Goal: Task Accomplishment & Management: Manage account settings

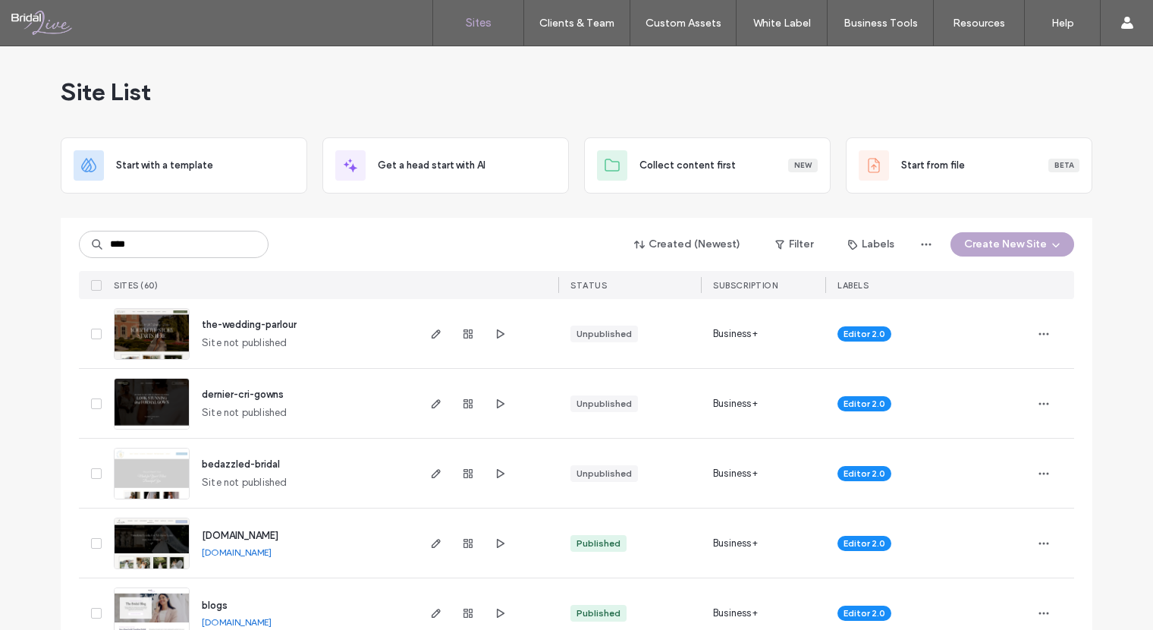
type input "****"
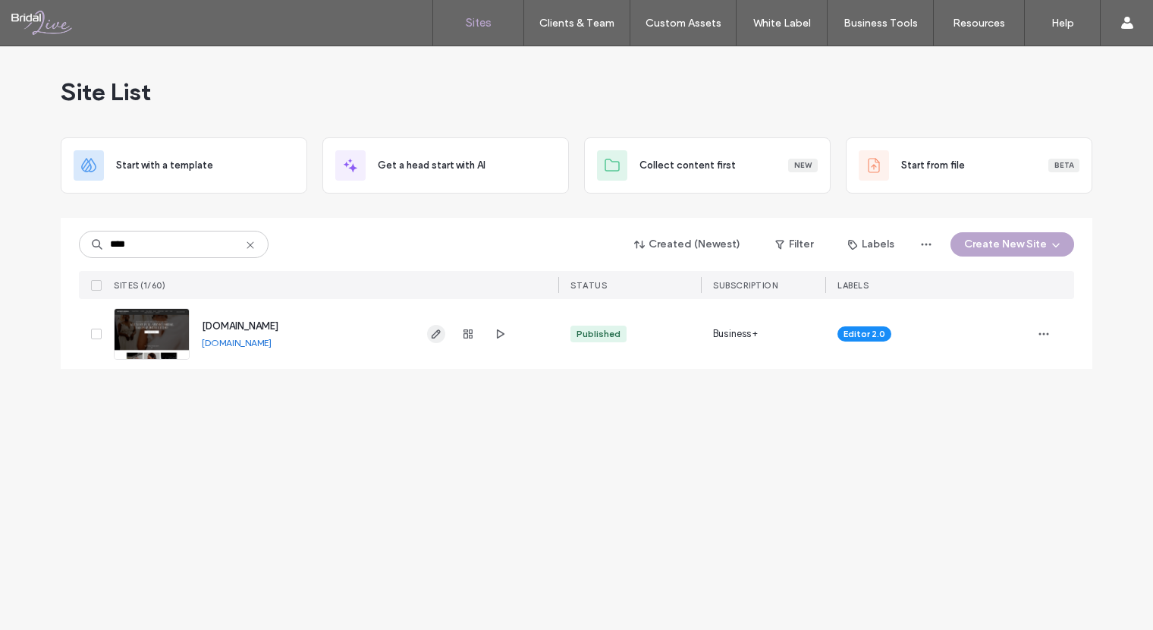
click at [432, 335] on icon "button" at bounding box center [436, 334] width 12 height 12
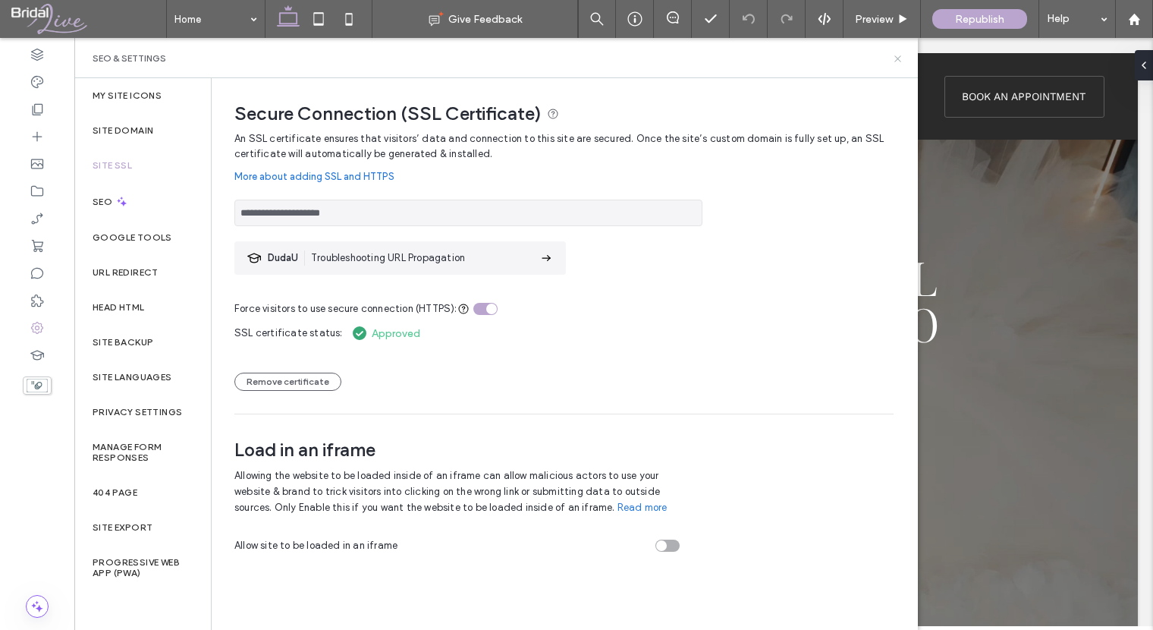
click at [897, 55] on icon at bounding box center [897, 58] width 11 height 11
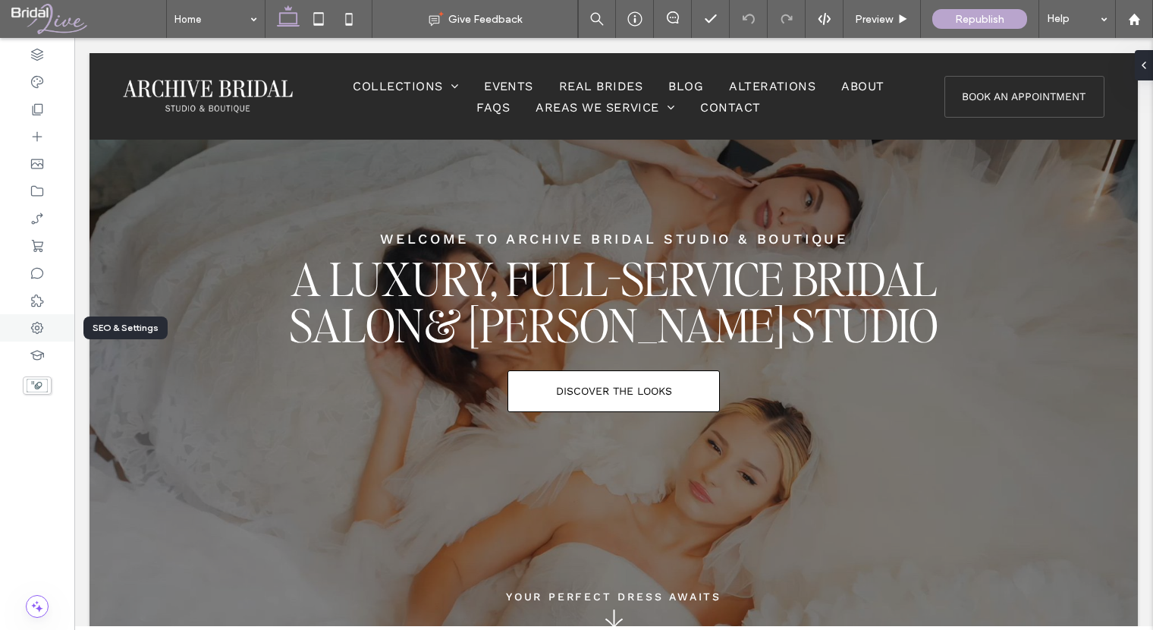
click at [37, 330] on icon at bounding box center [37, 327] width 15 height 15
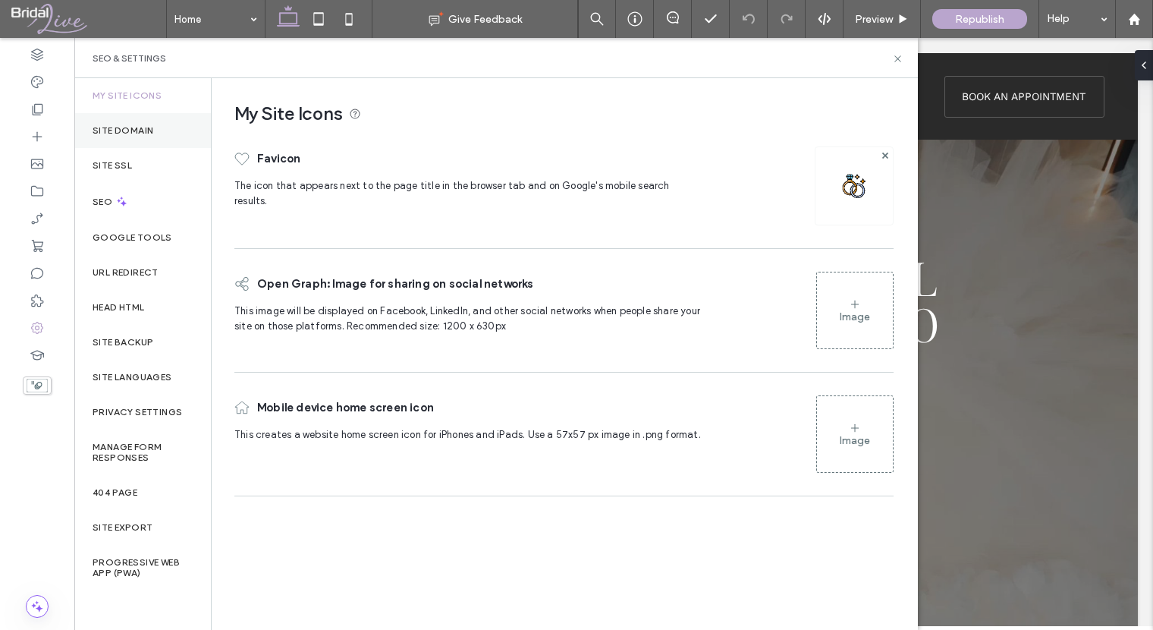
click at [134, 125] on label "Site Domain" at bounding box center [123, 130] width 61 height 11
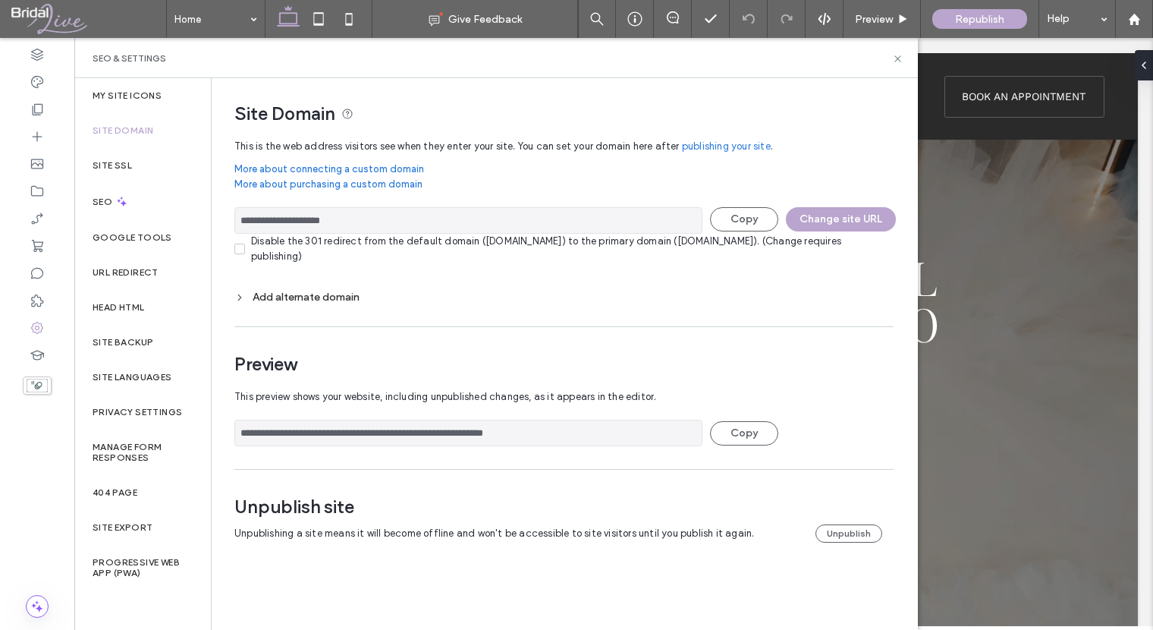
drag, startPoint x: 354, startPoint y: 219, endPoint x: 267, endPoint y: 222, distance: 86.5
click at [267, 222] on input "**********" at bounding box center [468, 220] width 468 height 27
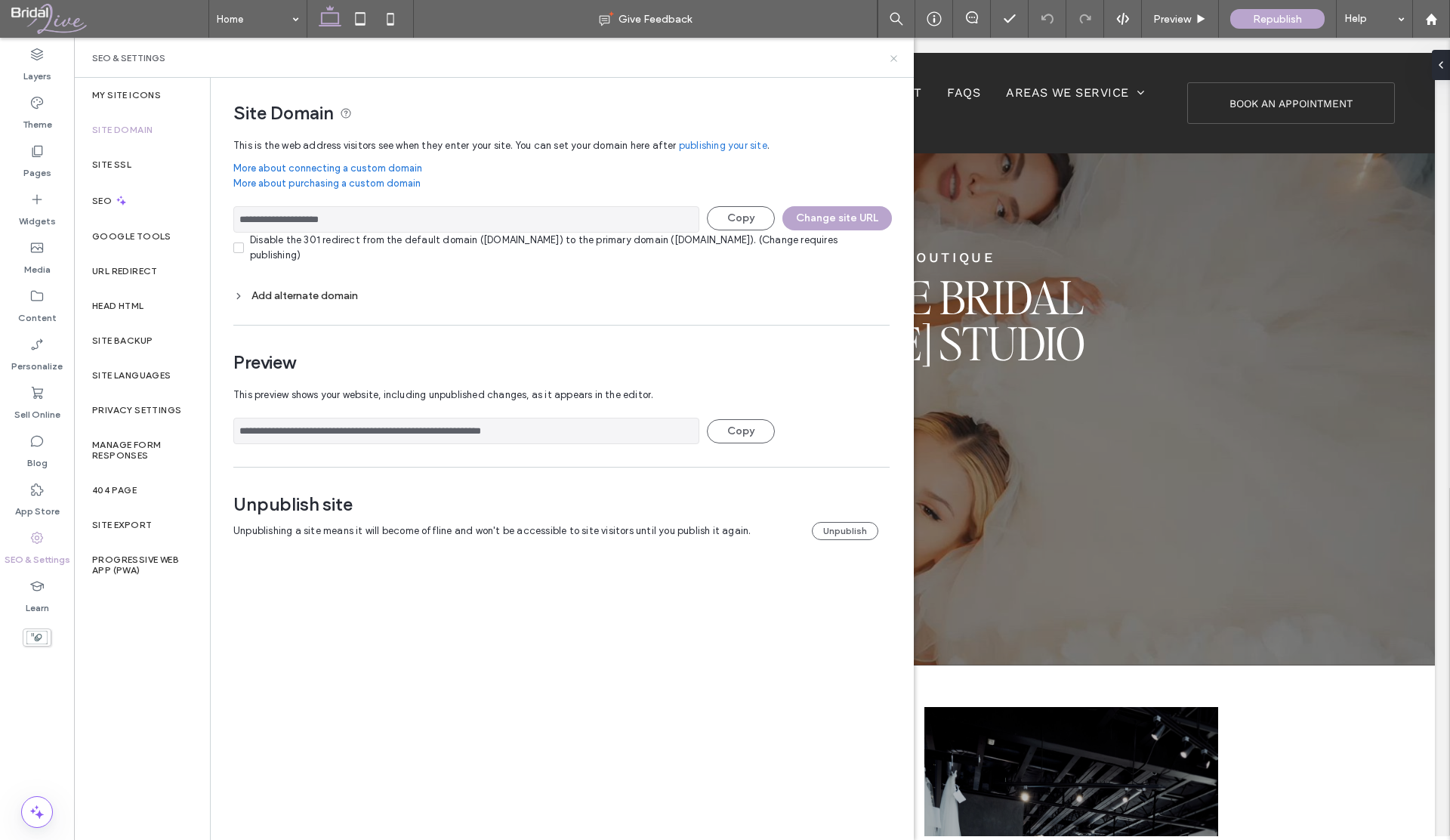
click at [889, 63] on icon at bounding box center [893, 58] width 11 height 11
click at [133, 172] on div "Site SSL" at bounding box center [141, 164] width 136 height 35
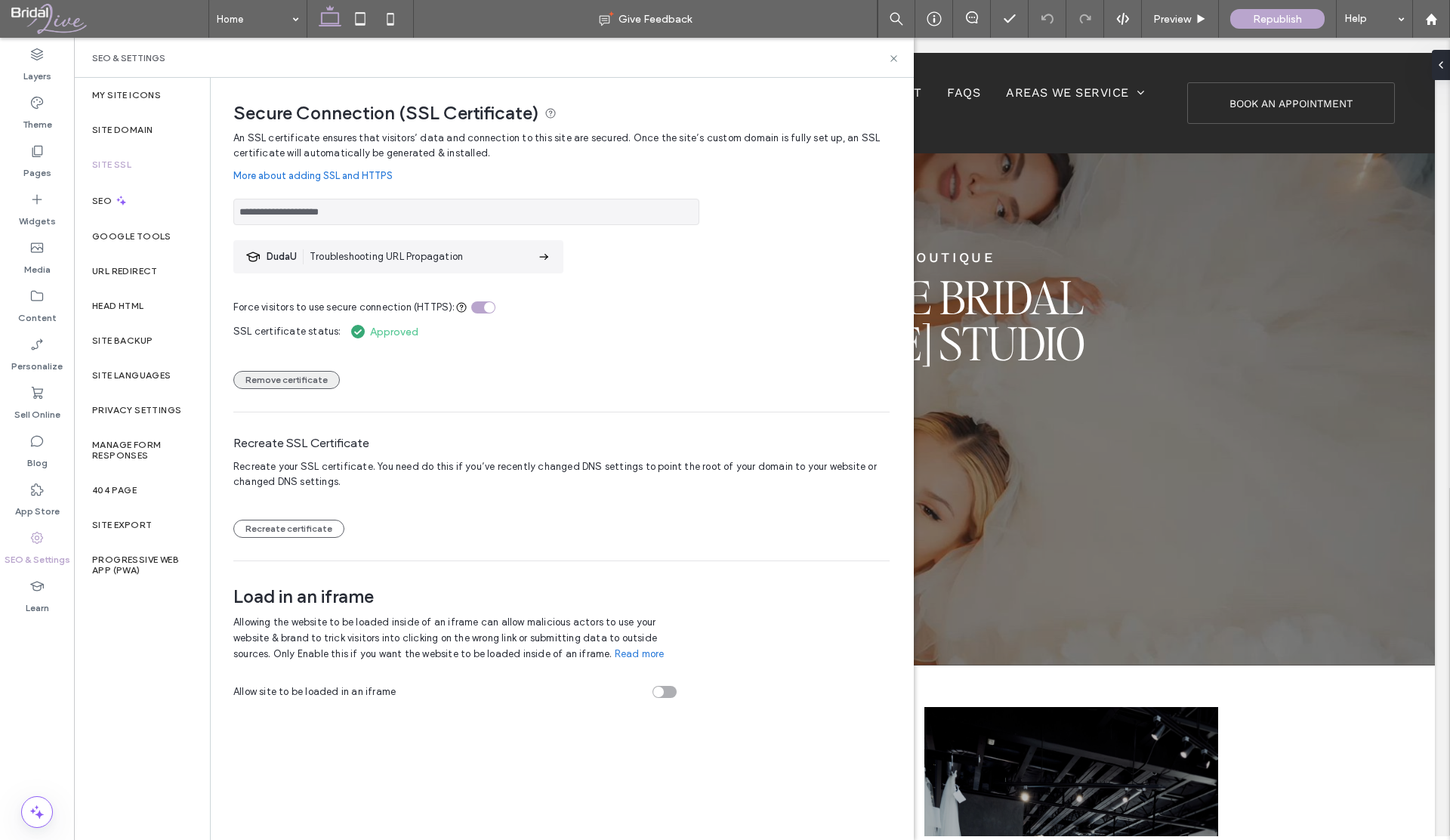
click at [287, 383] on button "Remove certificate" at bounding box center [286, 379] width 106 height 18
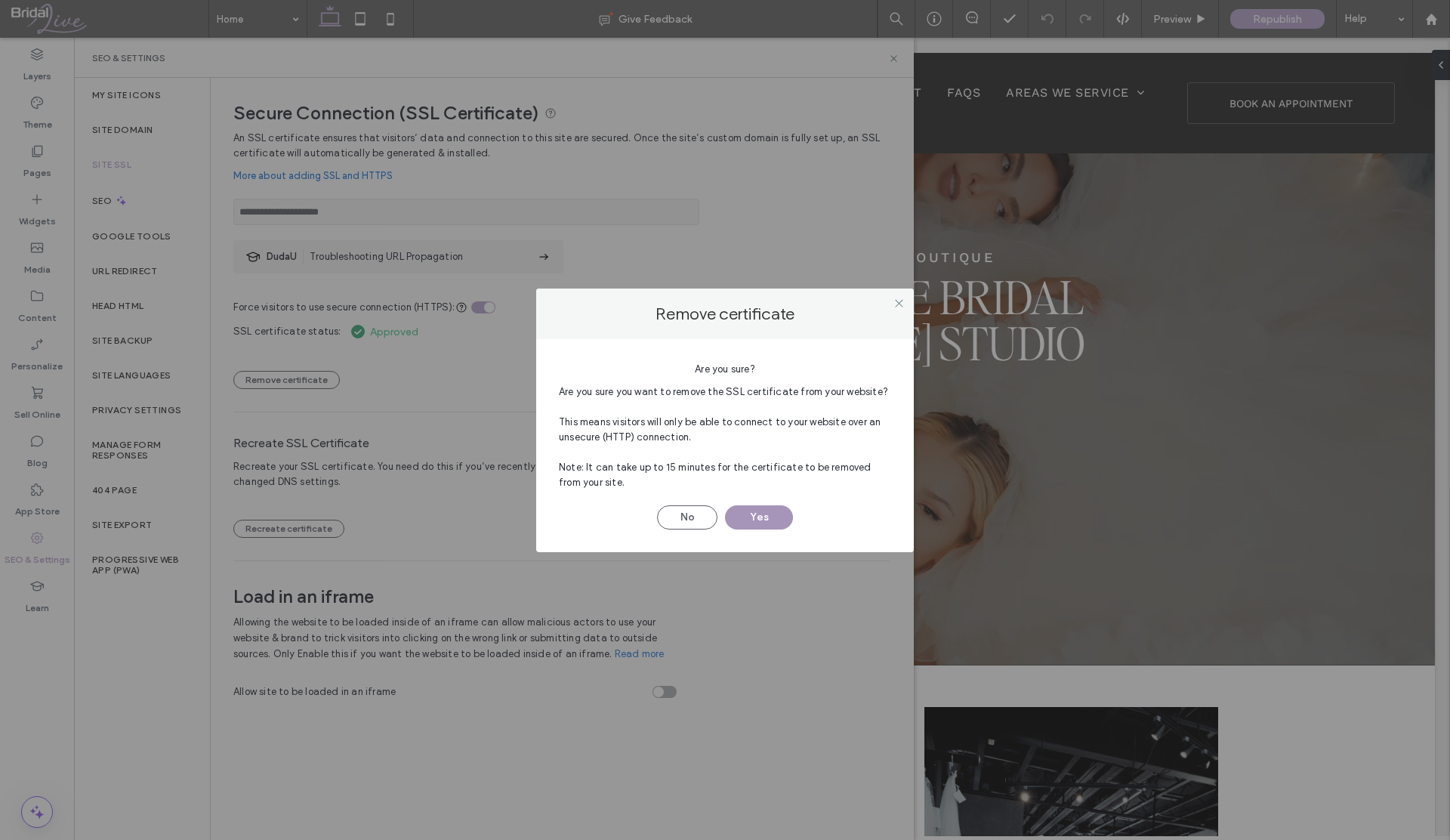
click at [746, 515] on button "Yes" at bounding box center [758, 518] width 68 height 24
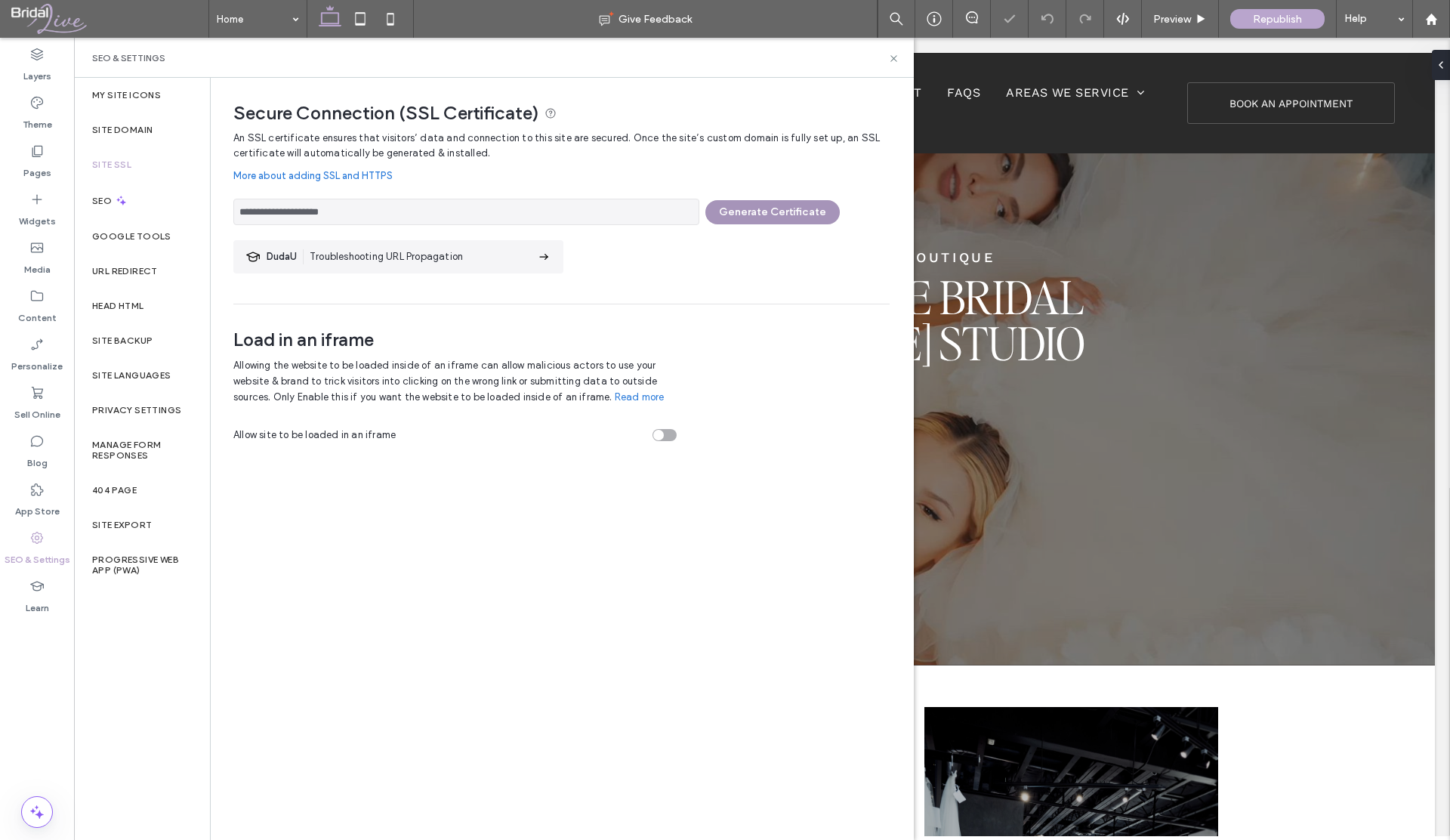
click at [758, 214] on button "Generate Certificate" at bounding box center [772, 212] width 134 height 24
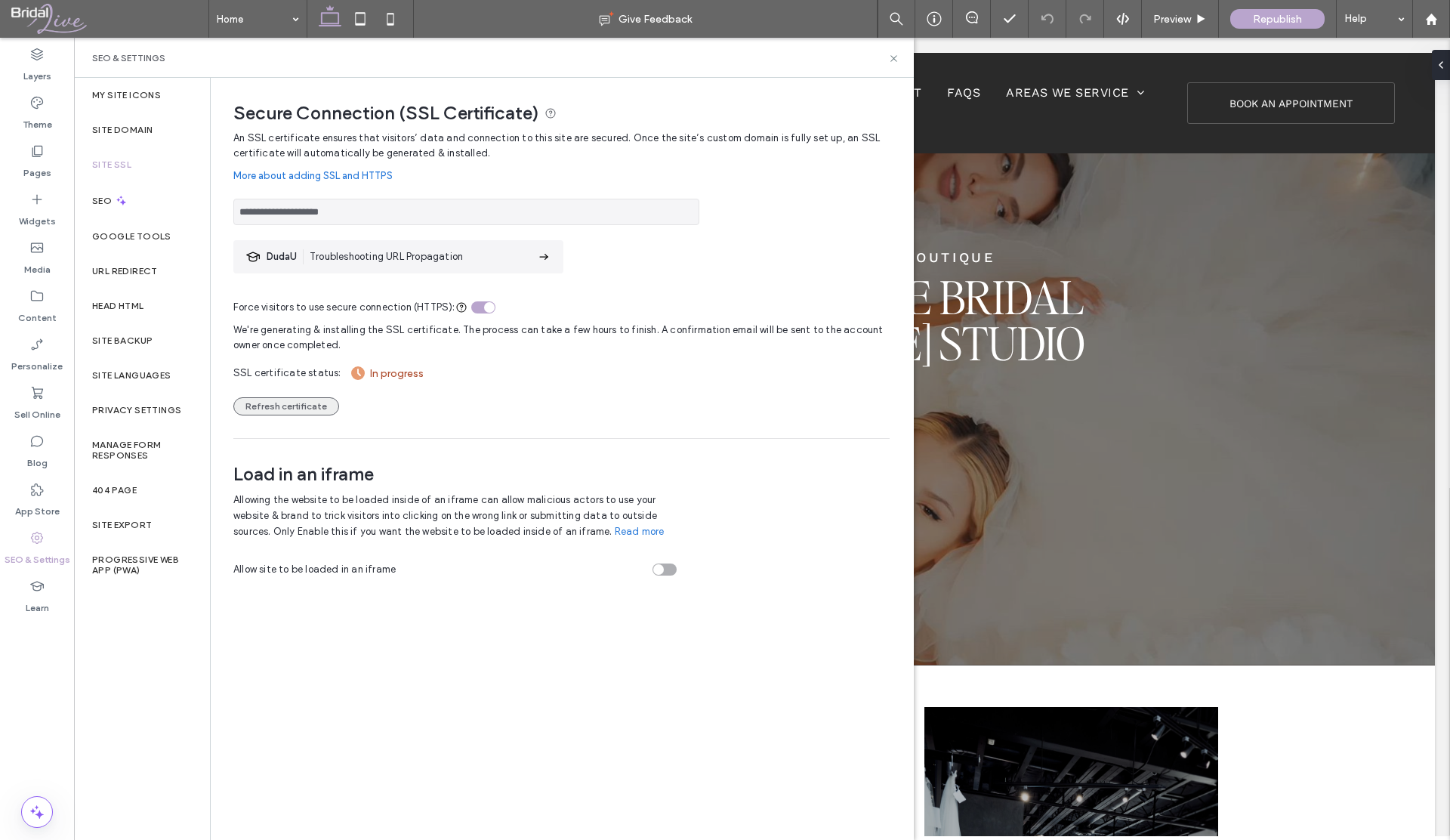
click at [302, 399] on button "Refresh certificate" at bounding box center [286, 406] width 105 height 18
drag, startPoint x: 350, startPoint y: 211, endPoint x: 266, endPoint y: 212, distance: 84.0
click at [266, 212] on input "**********" at bounding box center [466, 212] width 466 height 27
click at [300, 407] on button "Refresh certificate" at bounding box center [286, 406] width 105 height 18
click at [300, 406] on button "Refresh certificate" at bounding box center [286, 406] width 105 height 18
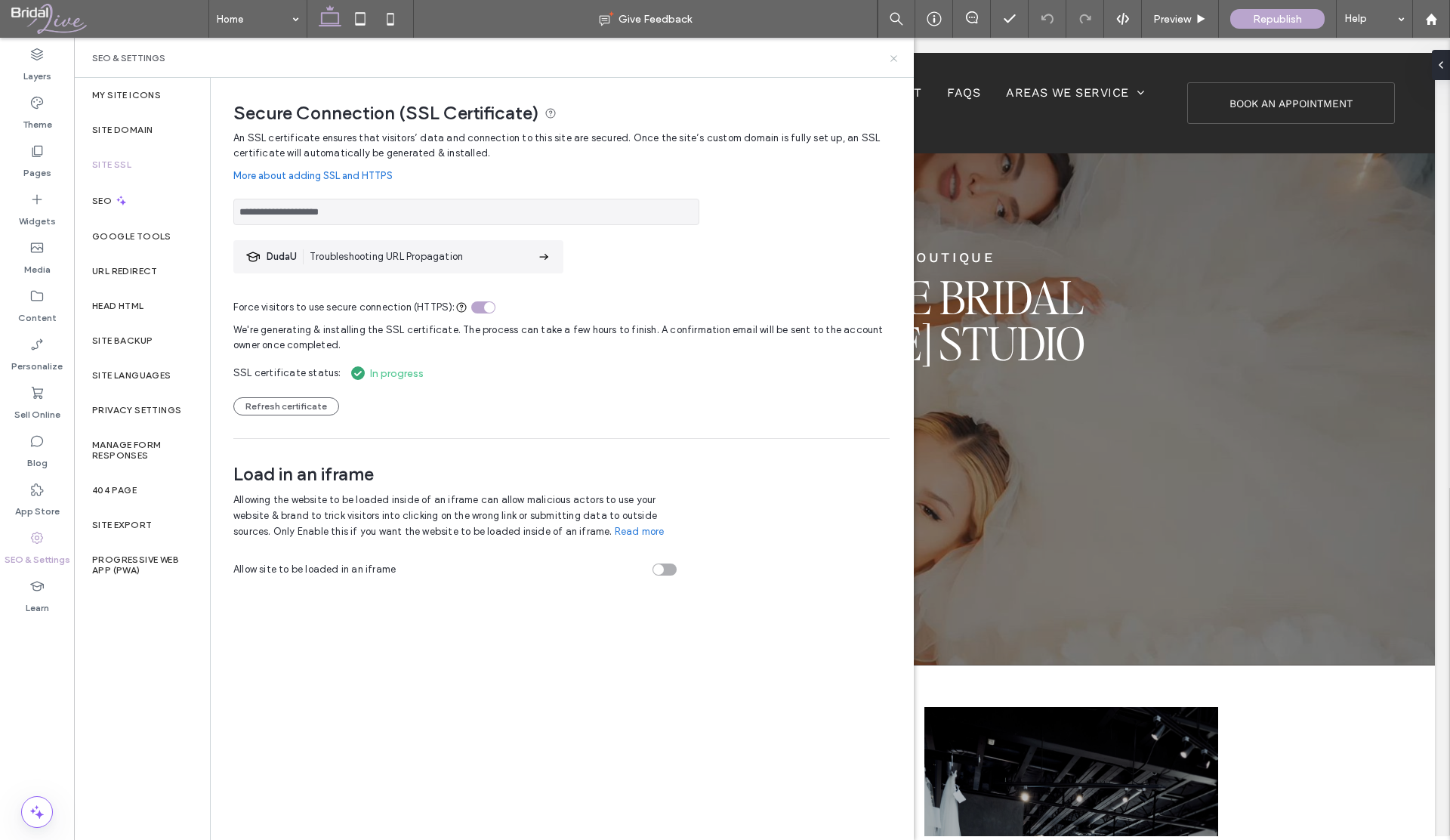
drag, startPoint x: 893, startPoint y: 58, endPoint x: 1077, endPoint y: 2, distance: 192.3
click at [893, 58] on use at bounding box center [893, 58] width 6 height 6
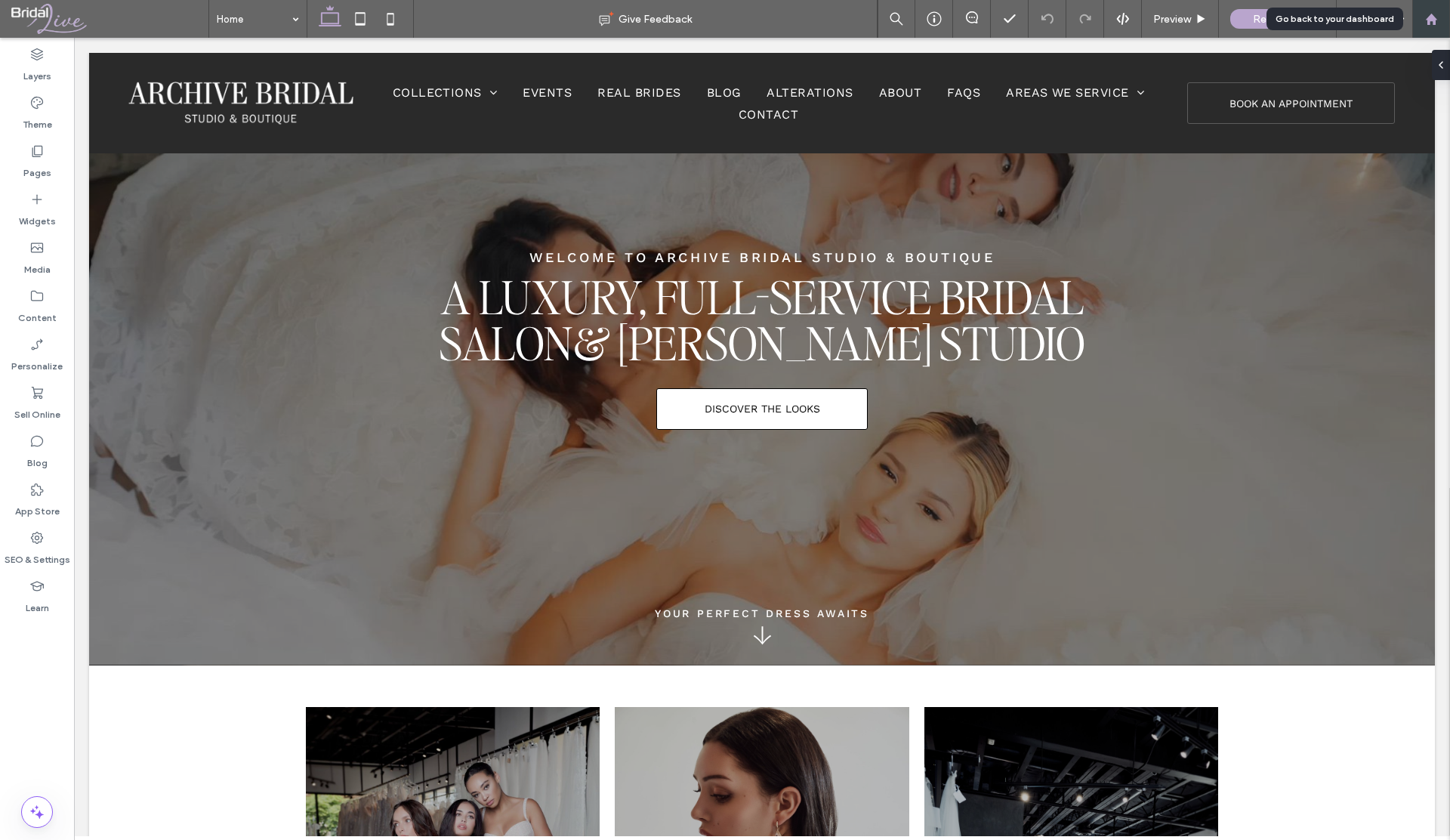
click at [1427, 23] on use at bounding box center [1430, 18] width 11 height 11
